Goal: Find specific page/section: Find specific page/section

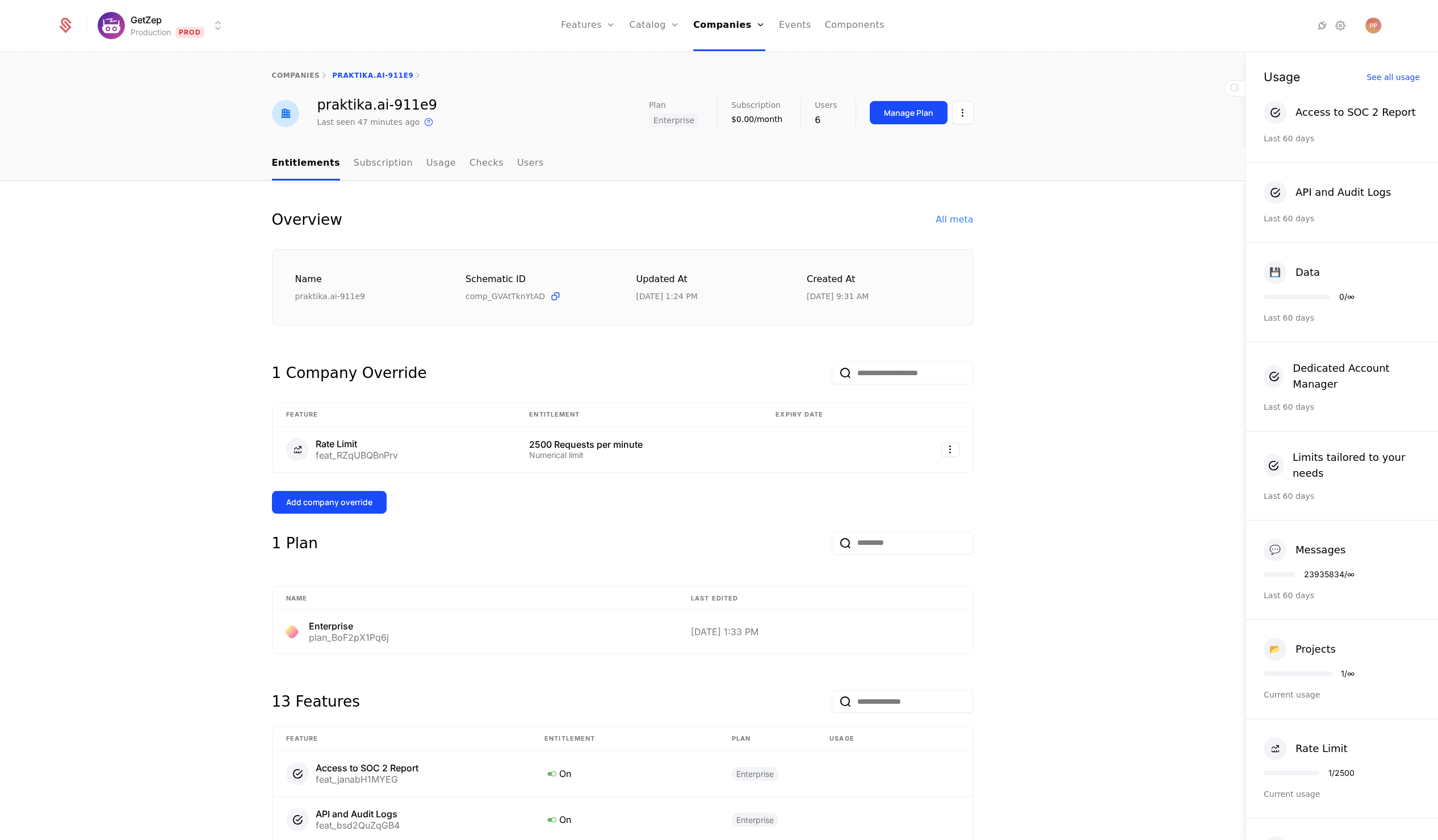
scroll to position [329, 0]
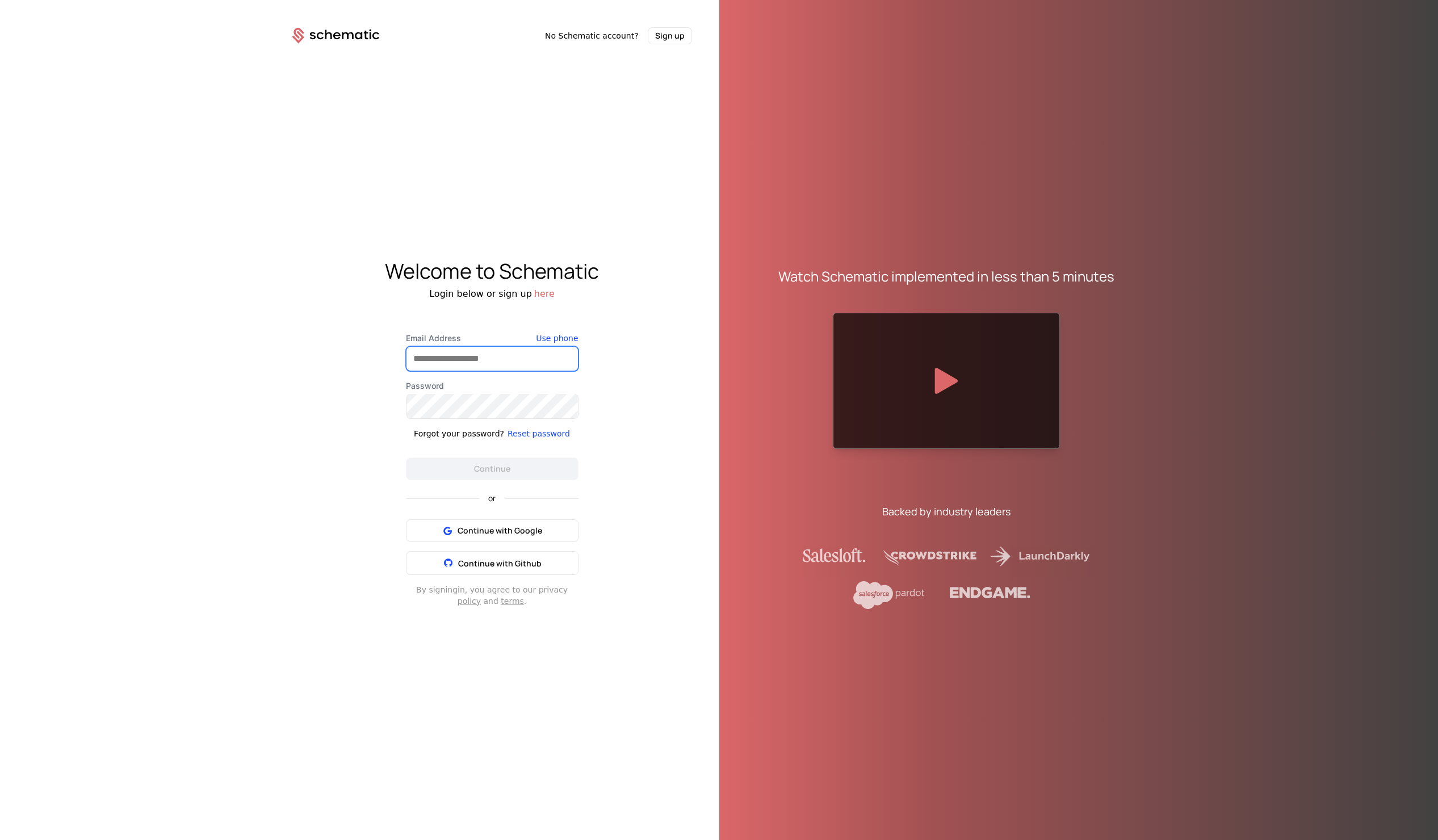
click at [490, 351] on input "Email Address" at bounding box center [492, 359] width 171 height 24
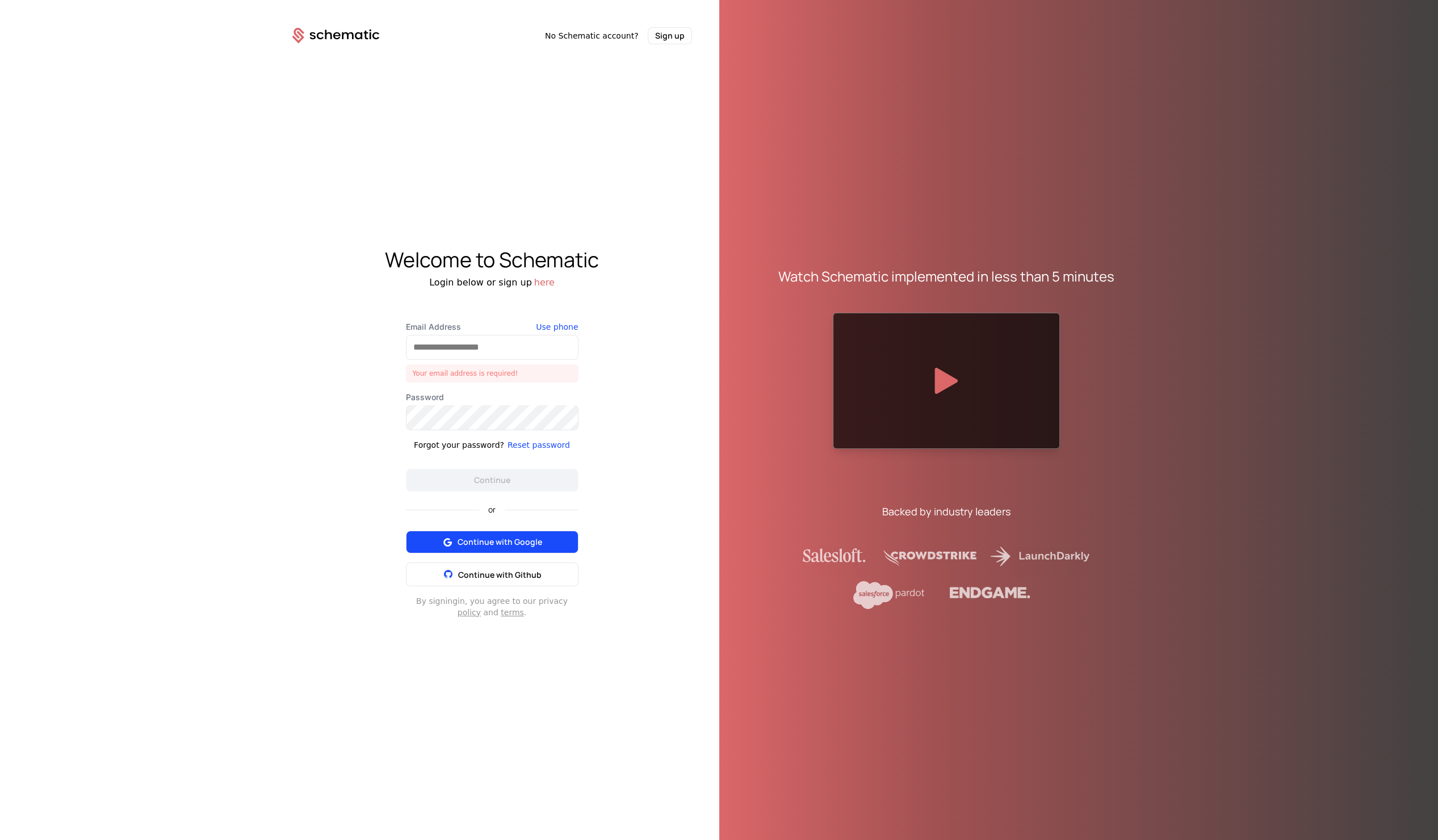
click at [475, 520] on div "or Continue with Google Continue with Github" at bounding box center [492, 539] width 173 height 95
click at [471, 532] on button "Continue with Google" at bounding box center [492, 542] width 173 height 23
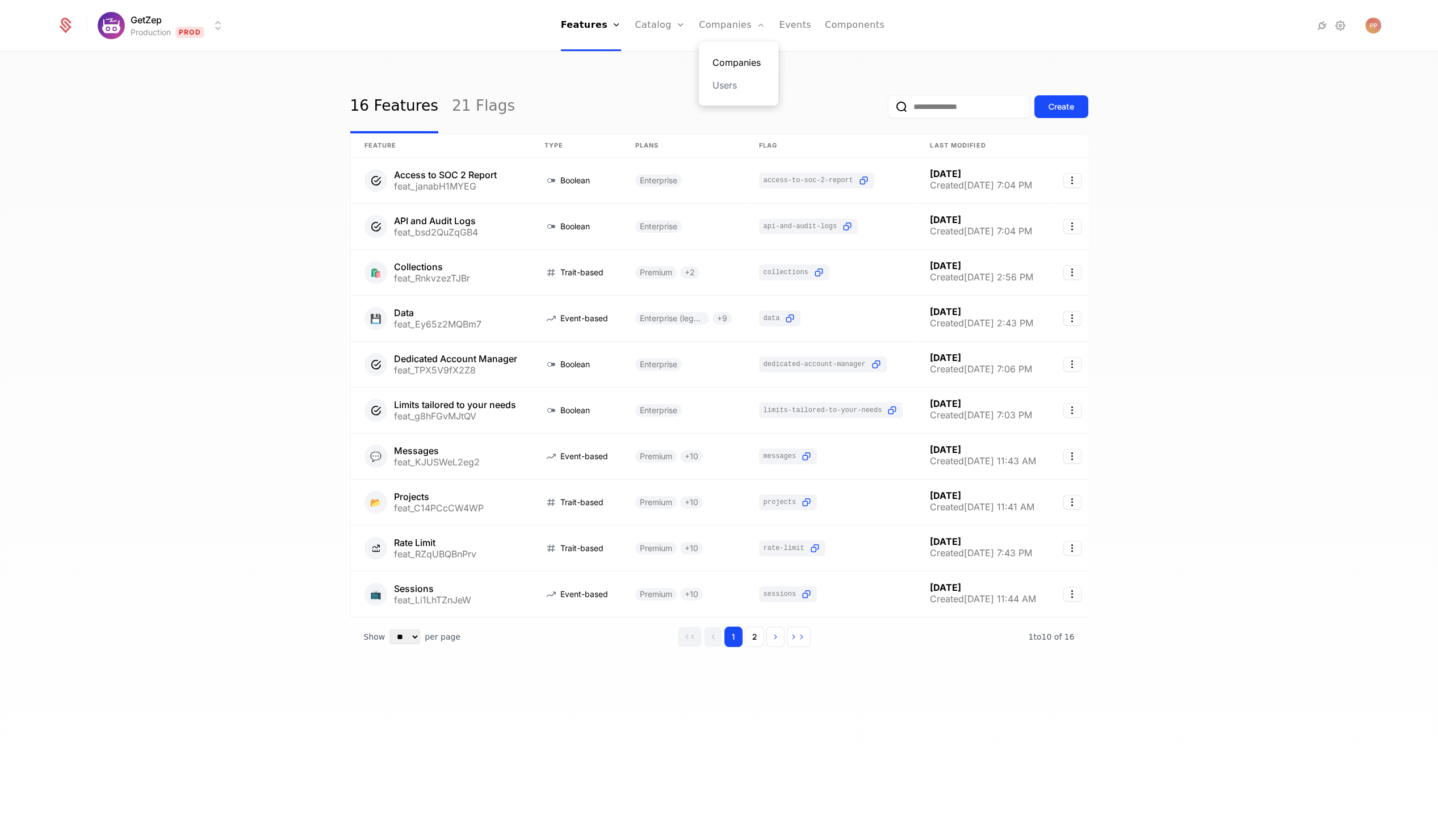
click at [733, 66] on link "Companies" at bounding box center [739, 62] width 52 height 14
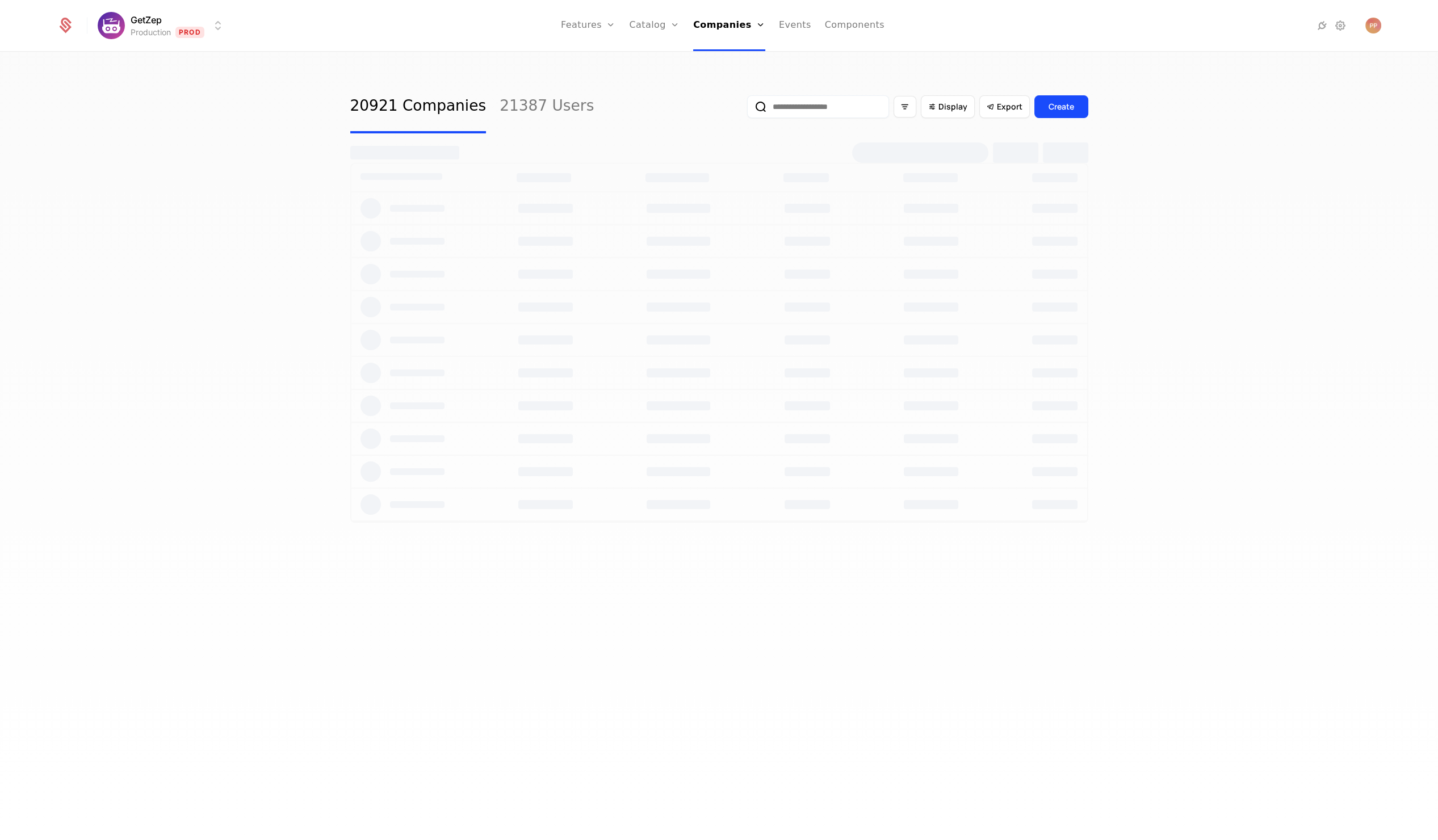
click at [841, 107] on input "email" at bounding box center [818, 106] width 142 height 23
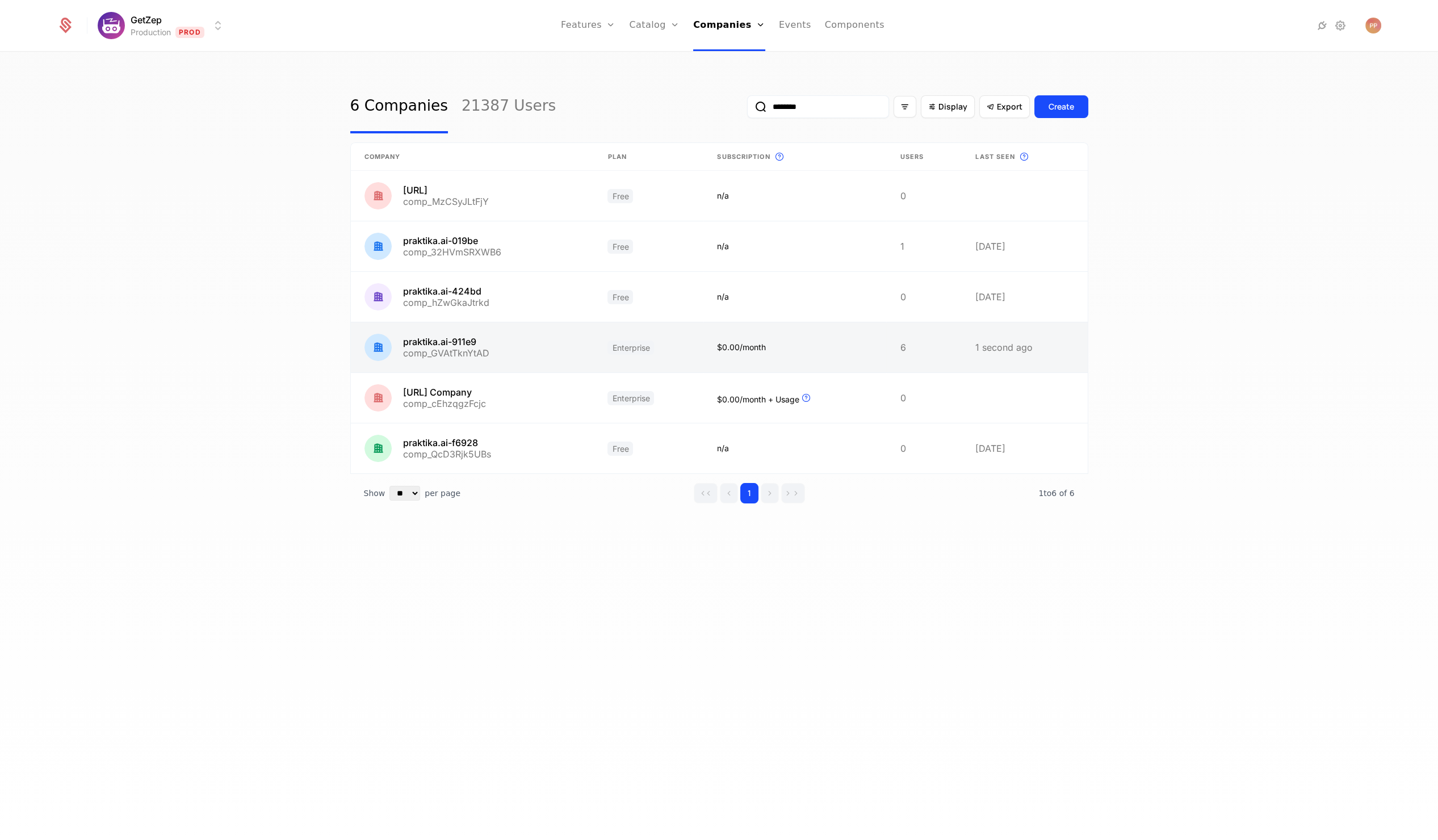
type input "********"
click at [556, 342] on link at bounding box center [473, 347] width 244 height 50
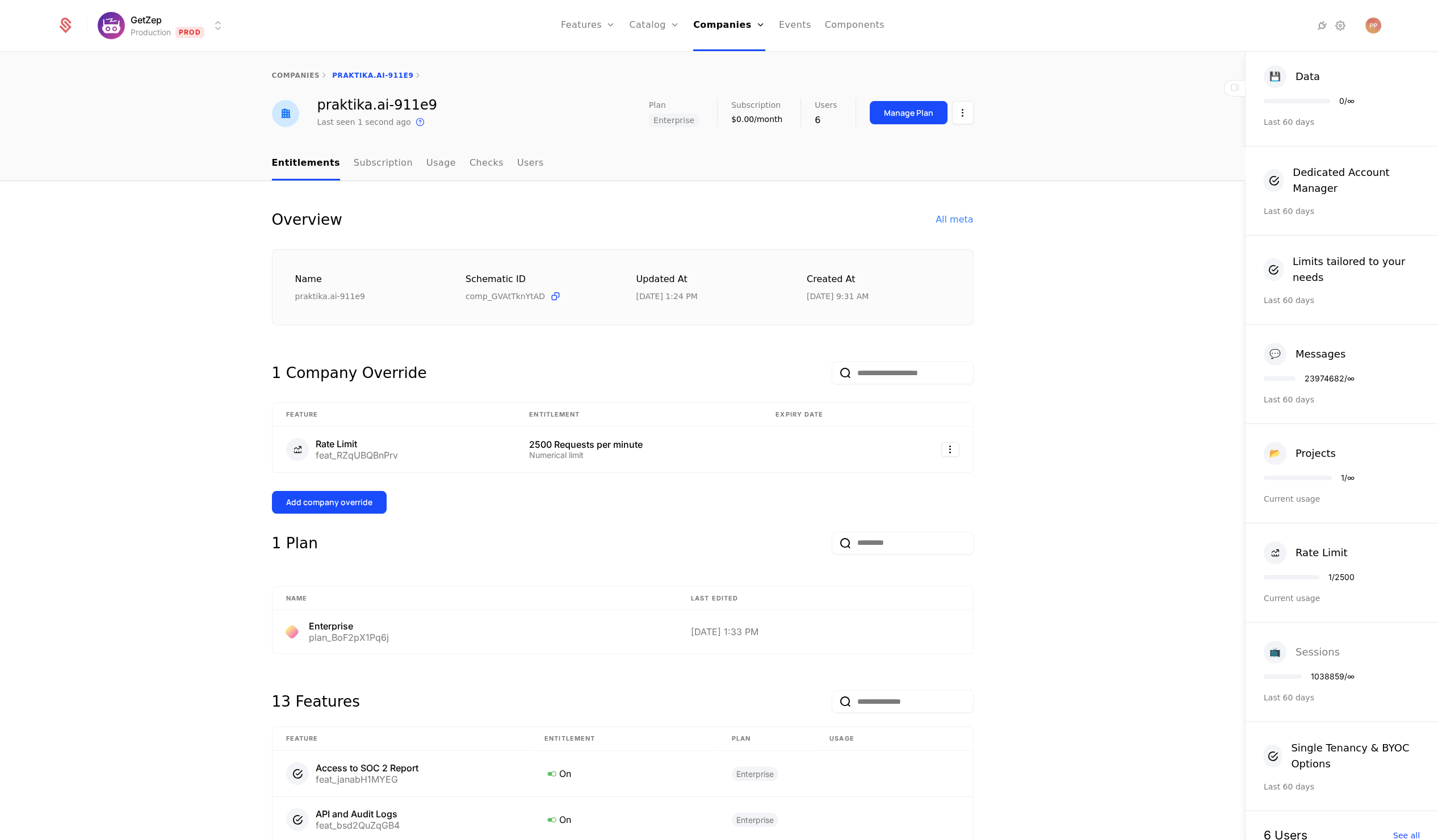
scroll to position [88, 0]
